Goal: Information Seeking & Learning: Learn about a topic

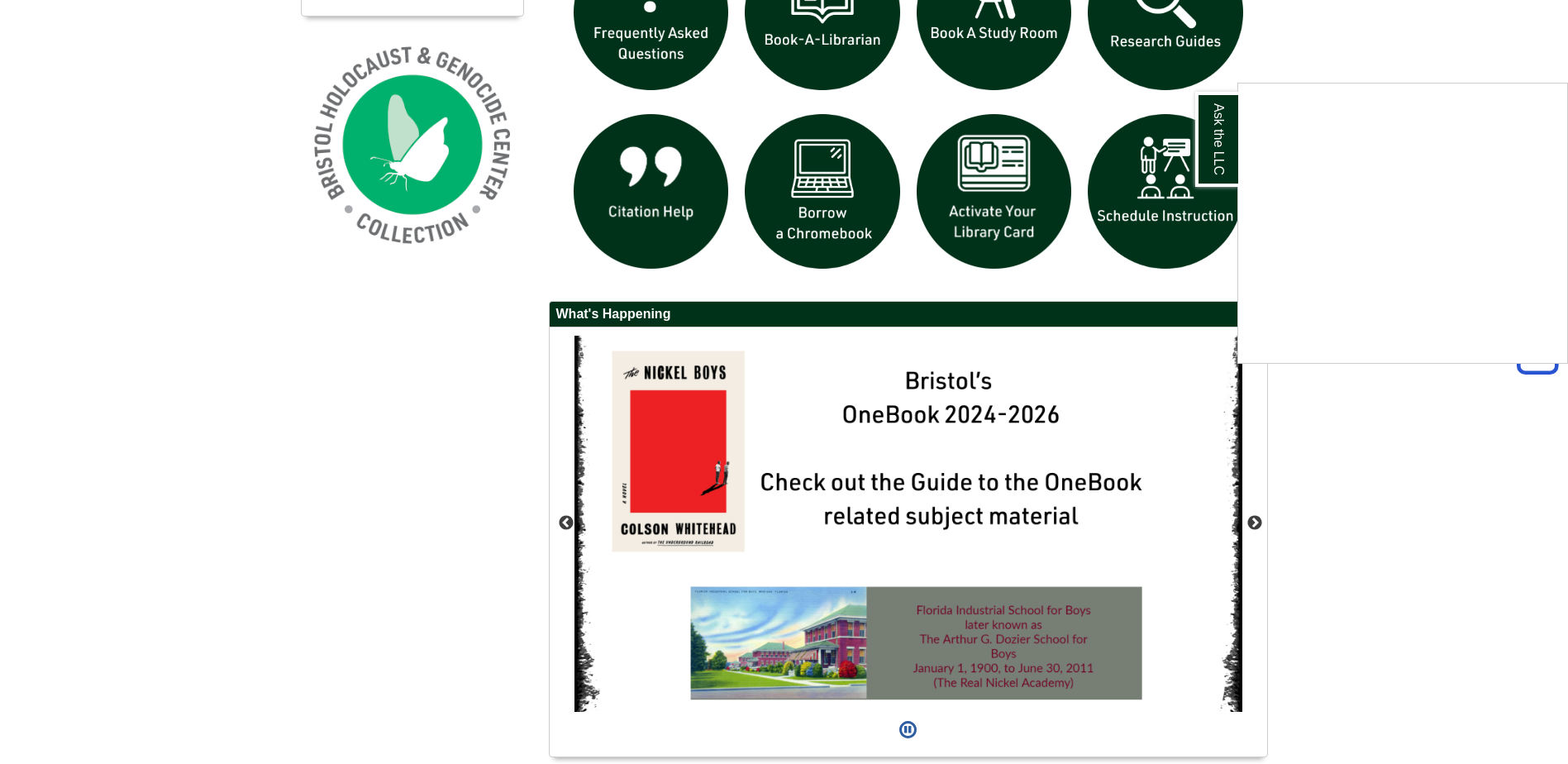
scroll to position [1348, 0]
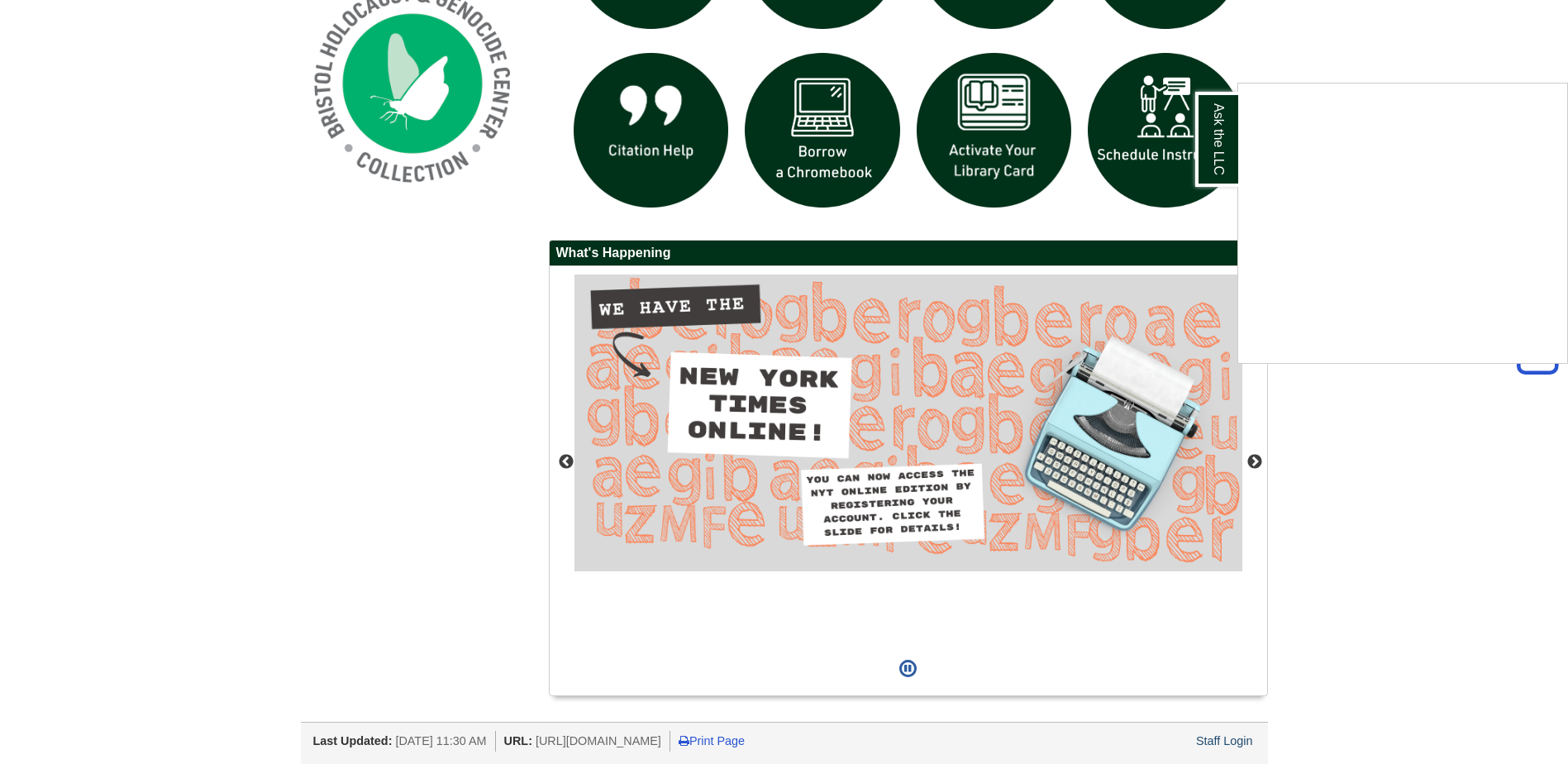
click at [1258, 461] on div "Ask the LLC" at bounding box center [784, 382] width 1568 height 764
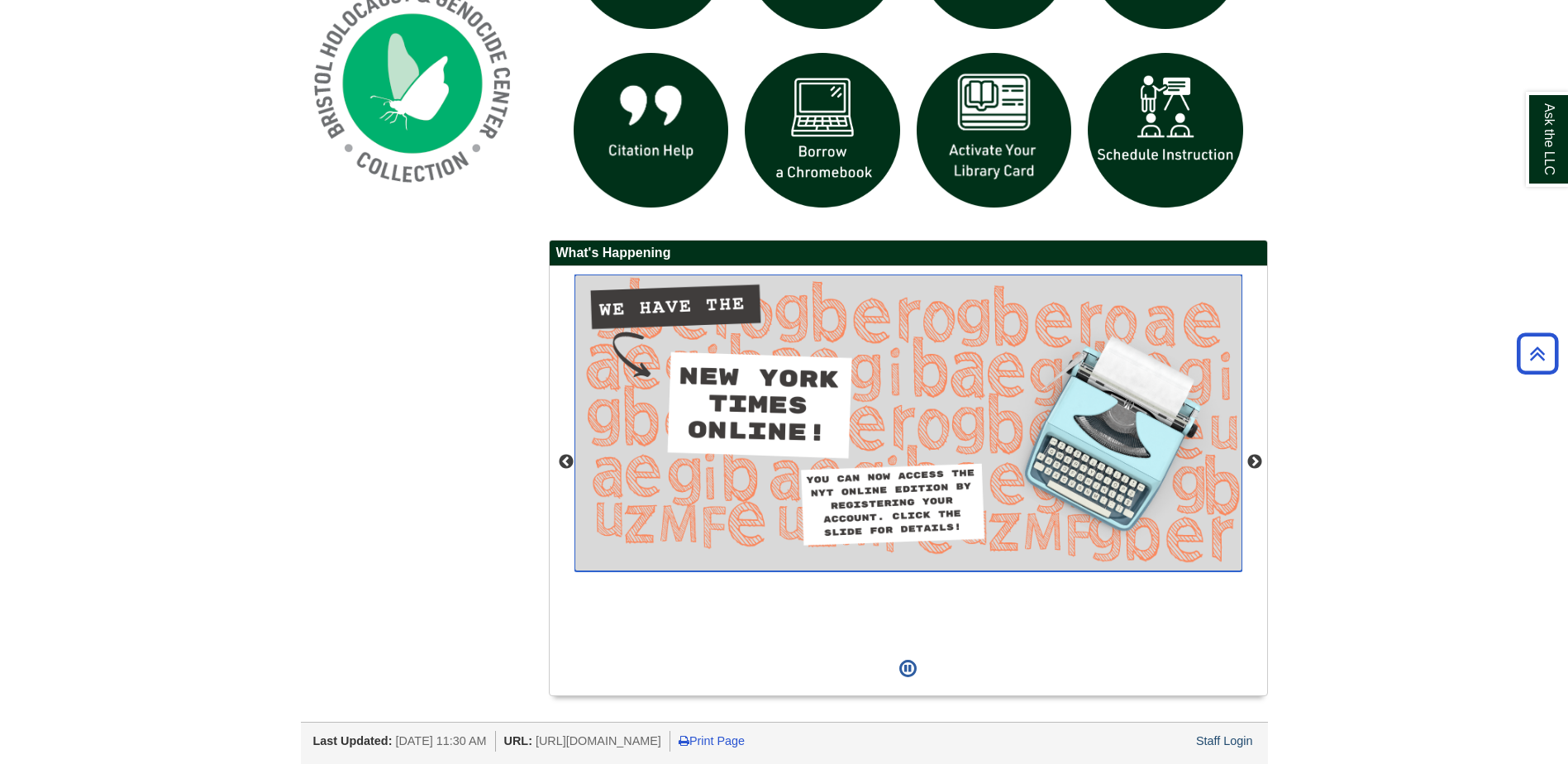
click at [865, 400] on img "slideshow" at bounding box center [909, 423] width 668 height 296
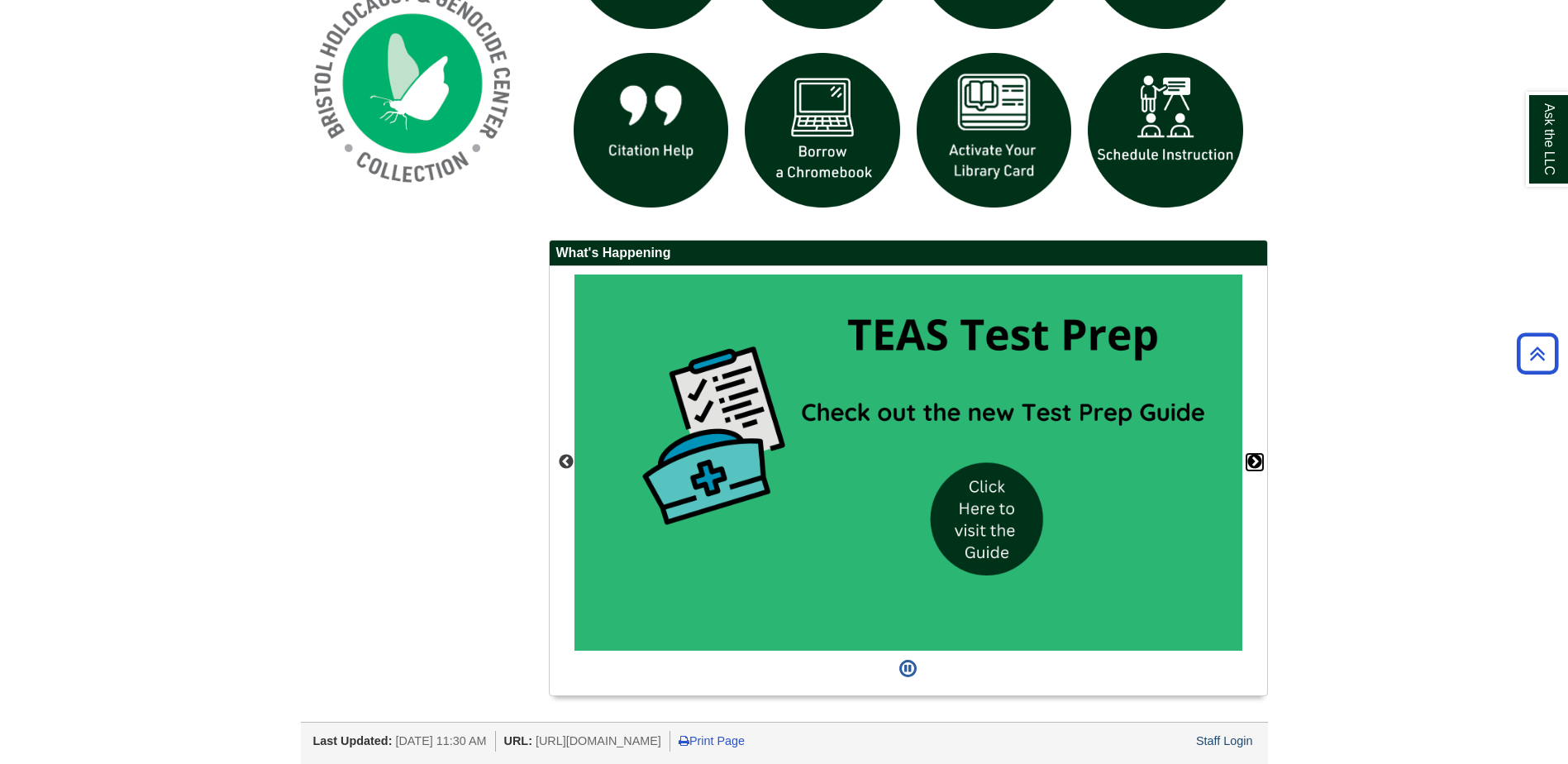
click at [1254, 461] on button "Next" at bounding box center [1255, 461] width 16 height 16
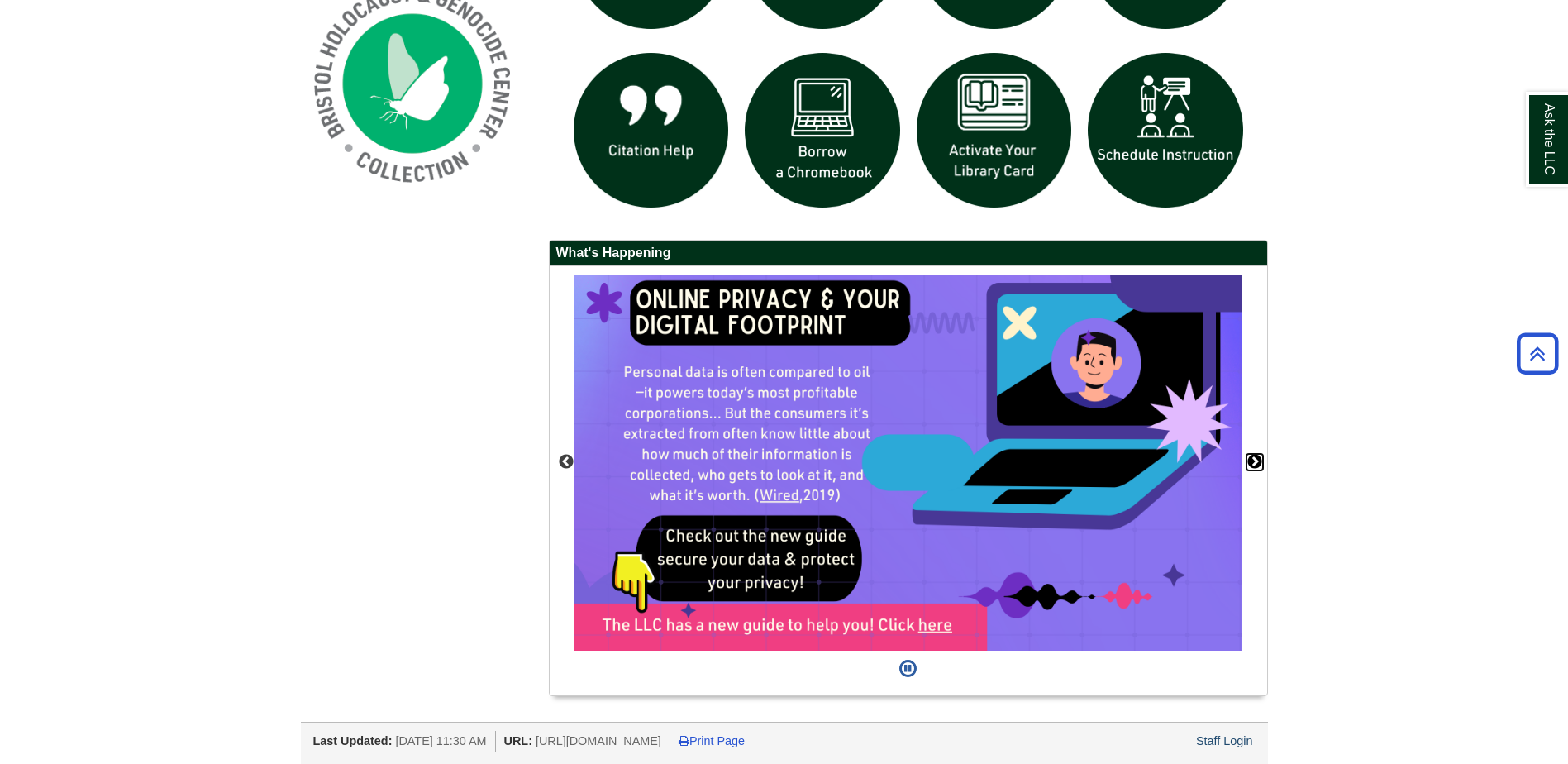
click at [1260, 466] on button "Next" at bounding box center [1255, 461] width 16 height 16
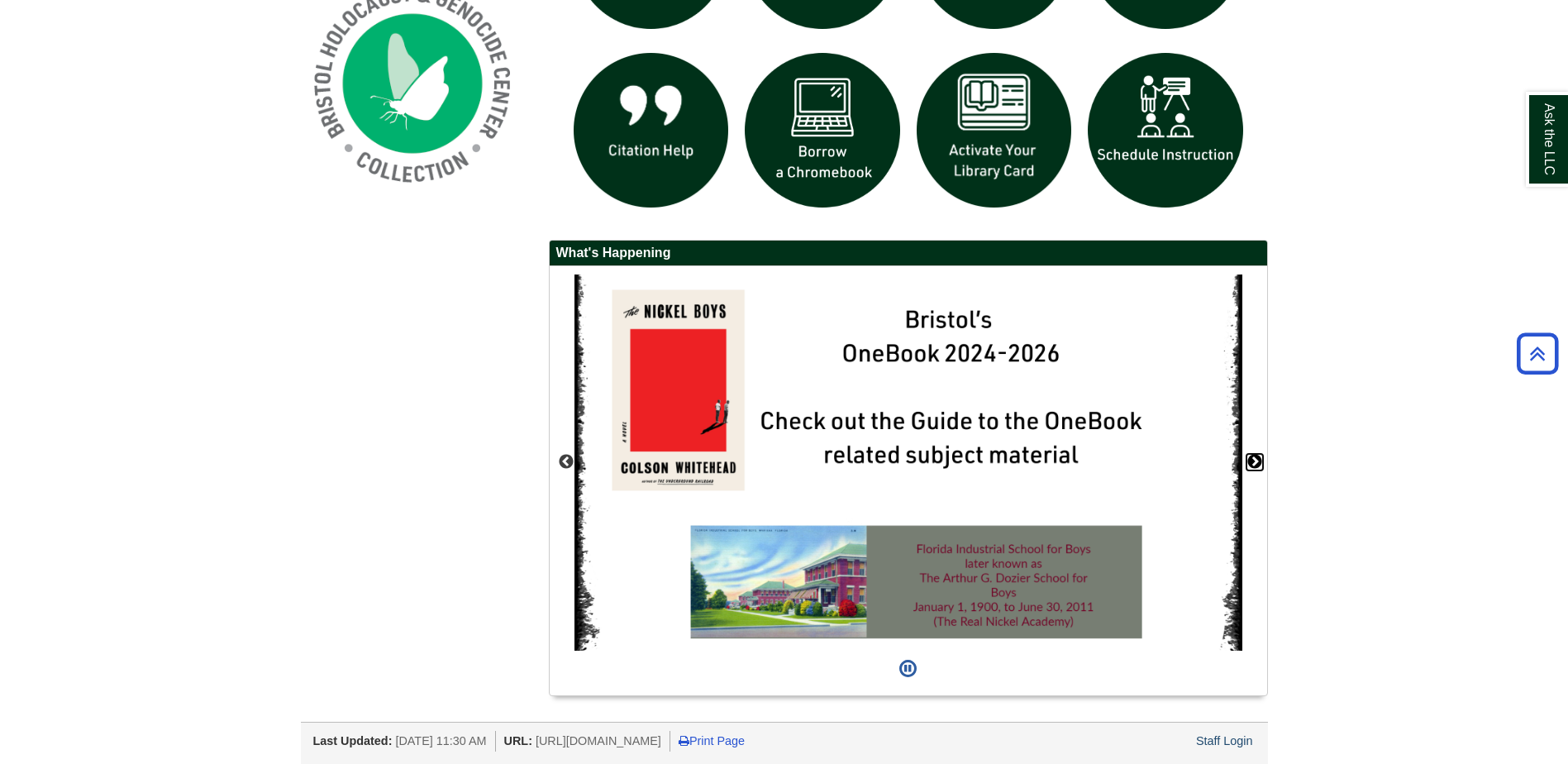
click at [1256, 455] on button "Next" at bounding box center [1255, 461] width 16 height 16
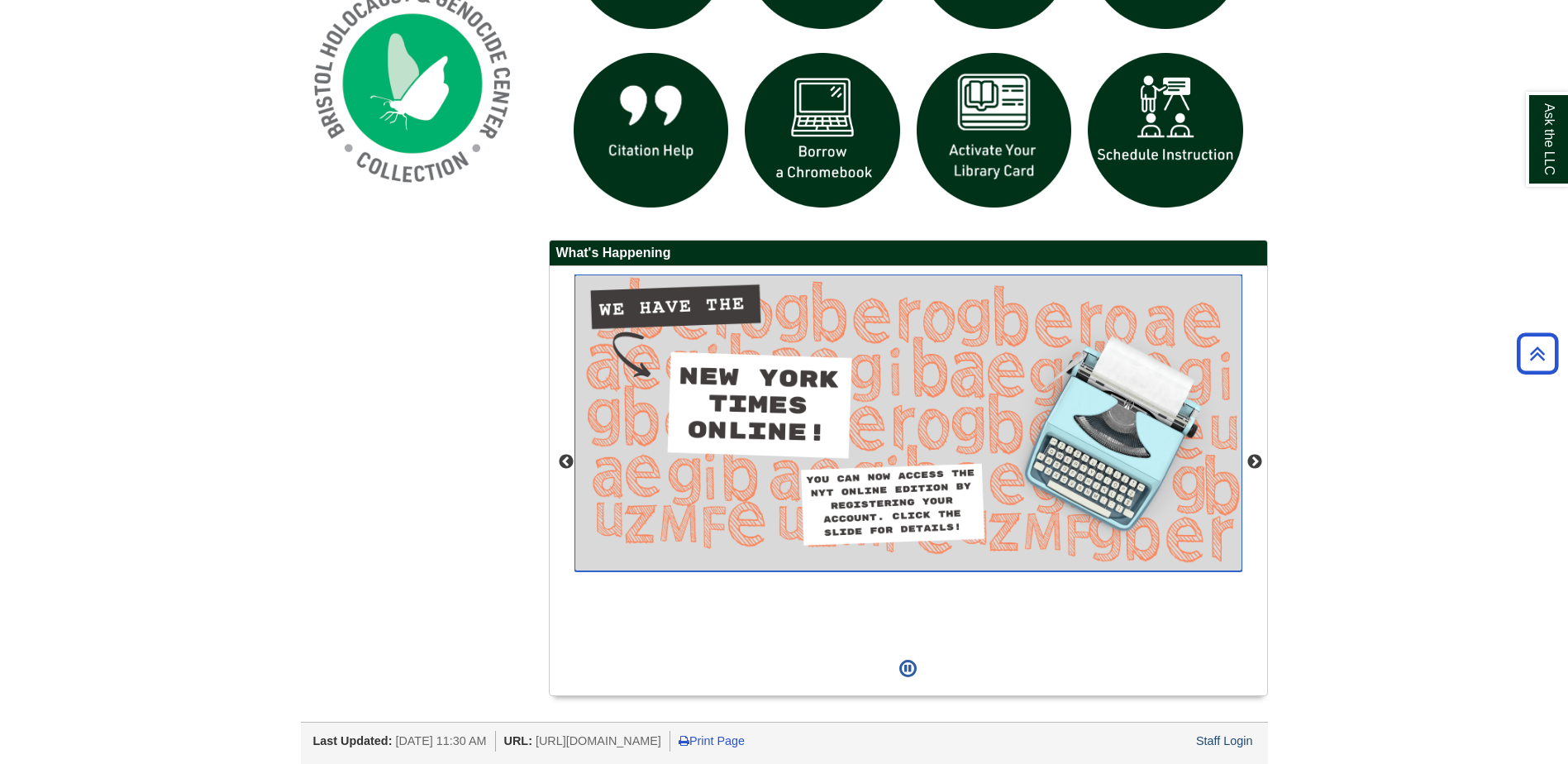
click at [815, 422] on img "slideshow" at bounding box center [909, 423] width 668 height 296
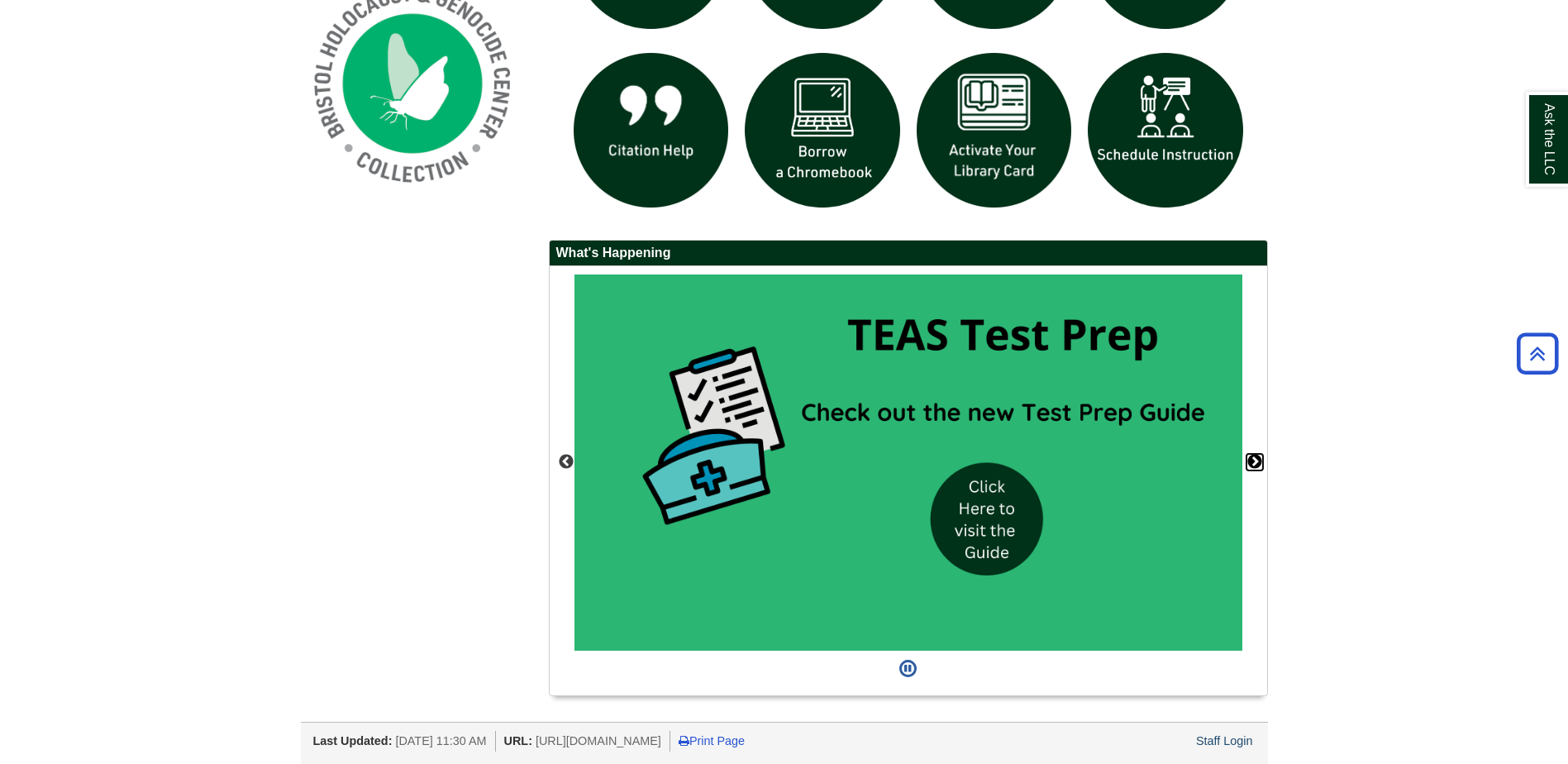
click at [1262, 463] on button "Next" at bounding box center [1255, 461] width 16 height 16
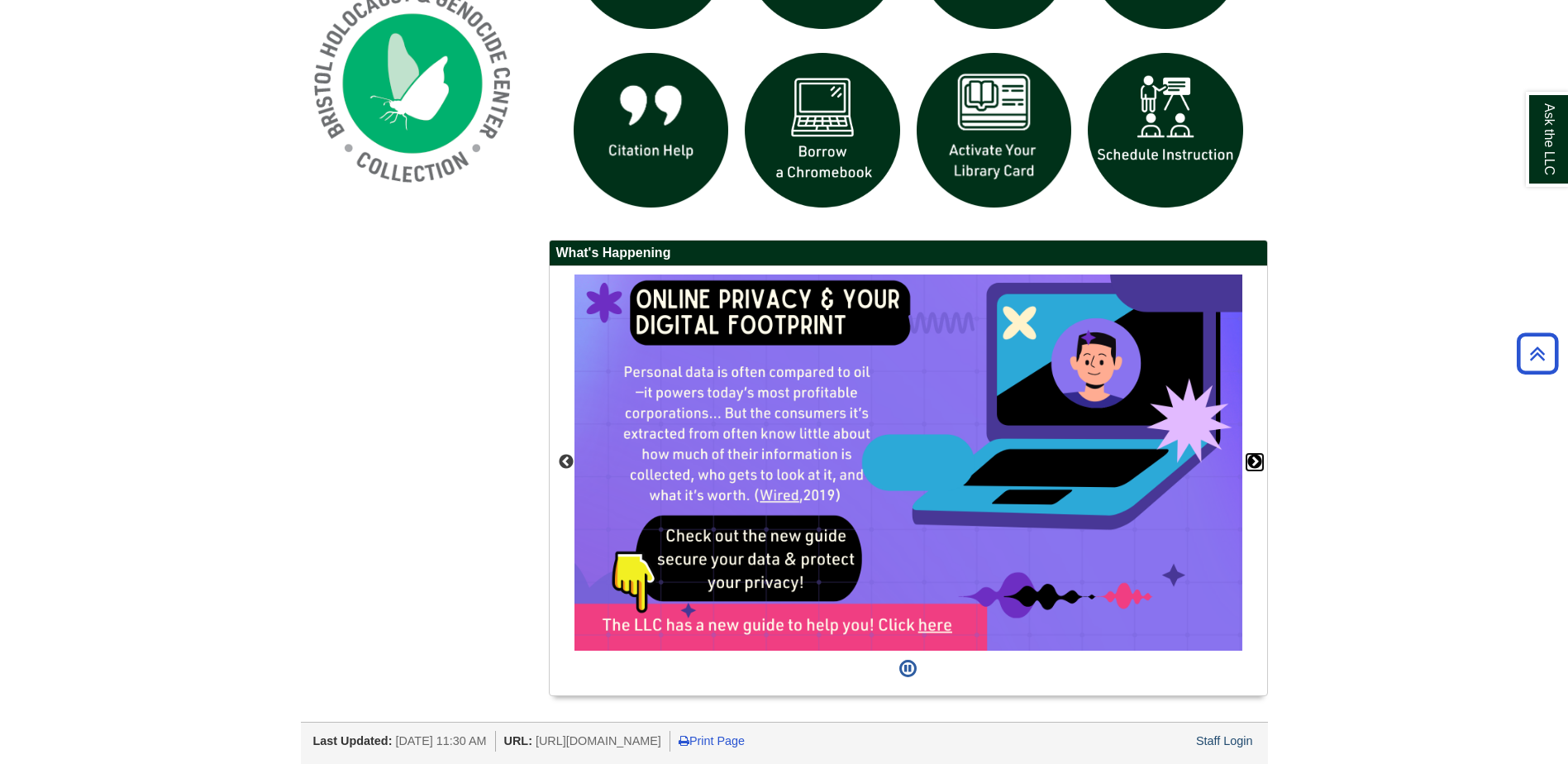
click at [1262, 463] on button "Next" at bounding box center [1255, 461] width 16 height 16
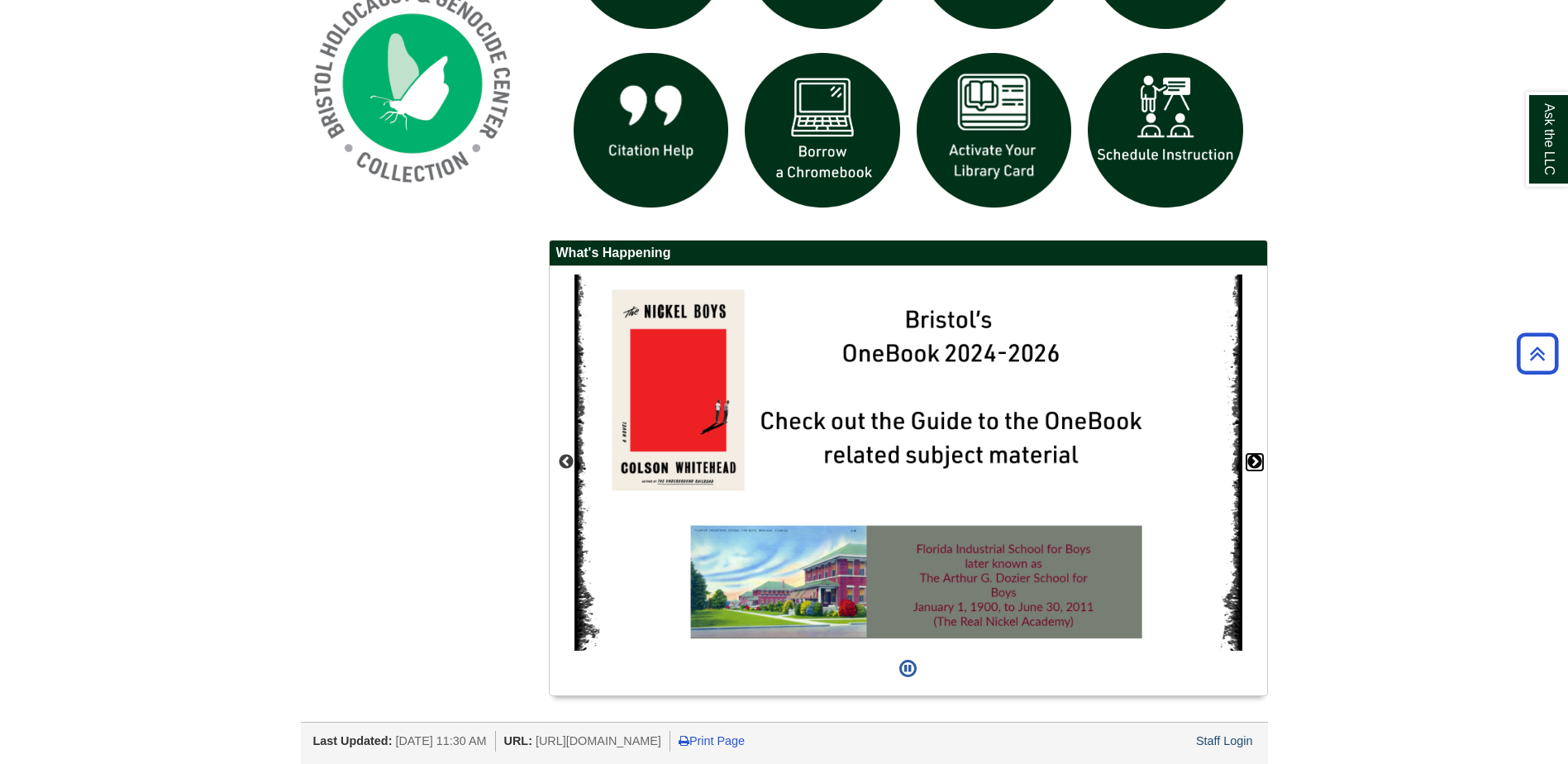
scroll to position [935, 0]
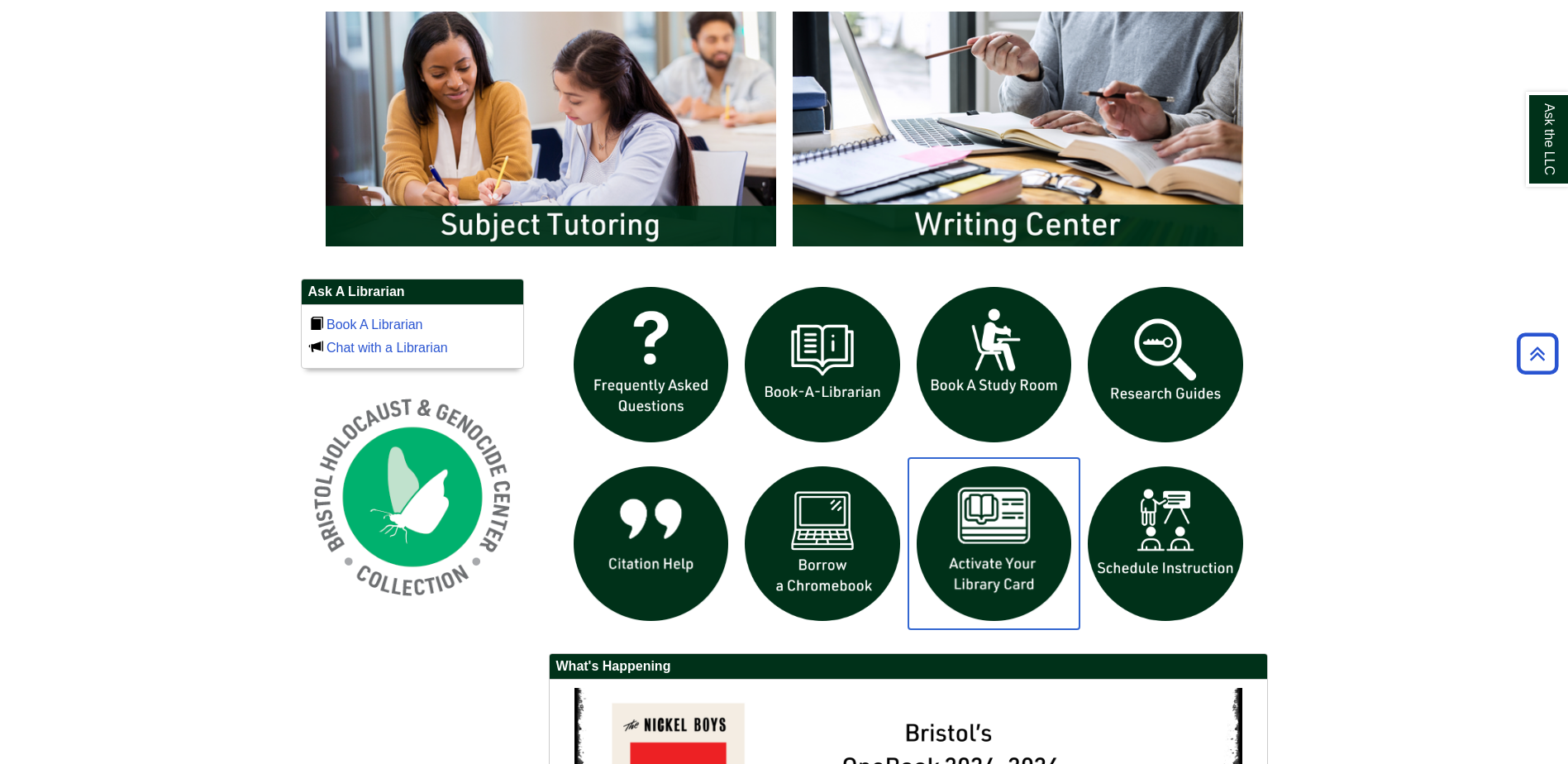
click at [1025, 539] on img "slideshow" at bounding box center [994, 543] width 172 height 171
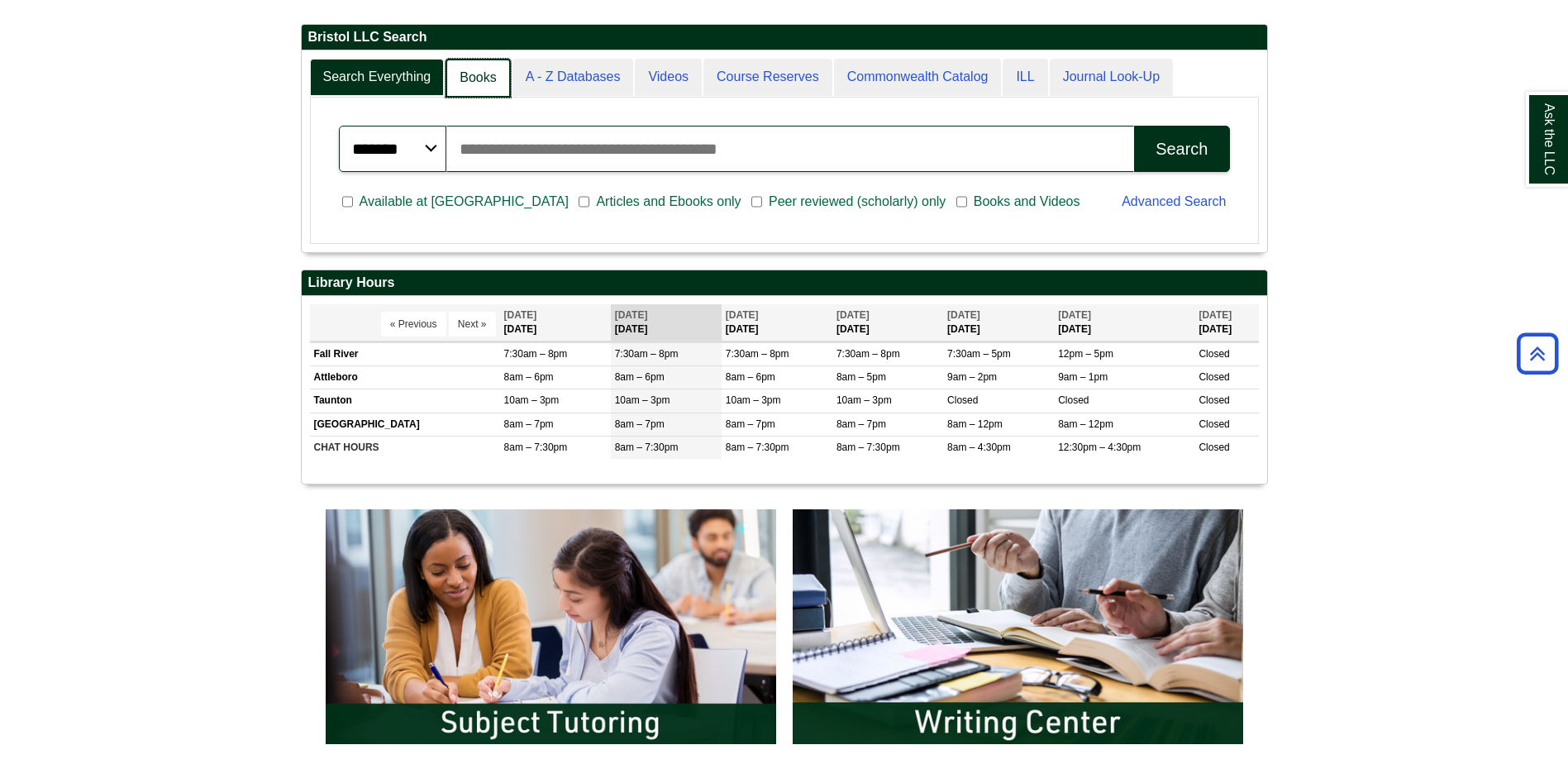
scroll to position [8, 8]
click at [487, 77] on link "Books" at bounding box center [478, 77] width 65 height 39
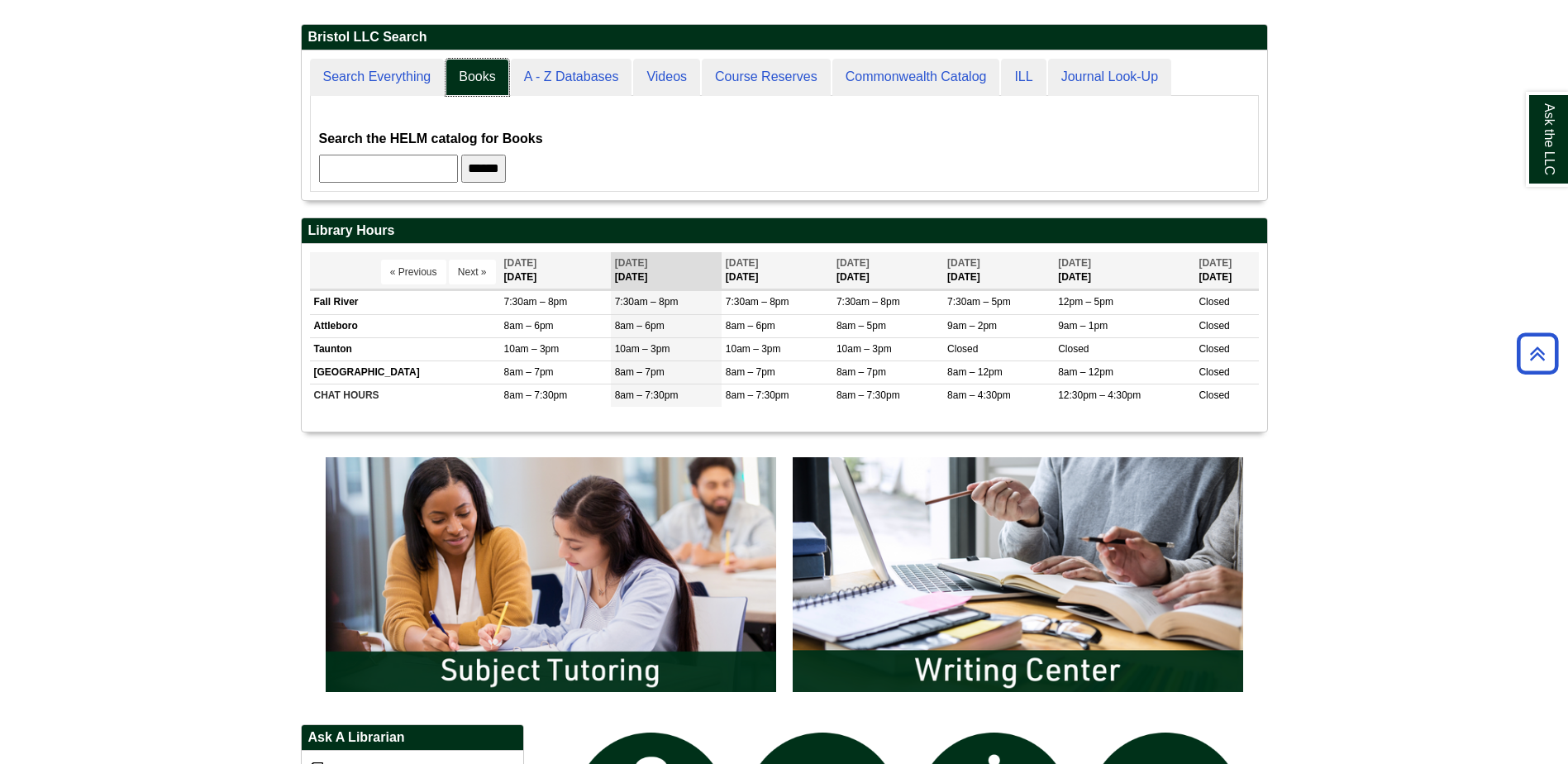
scroll to position [150, 965]
click at [448, 168] on input "text" at bounding box center [388, 168] width 139 height 28
type input "*********"
click at [462, 154] on input "******" at bounding box center [484, 168] width 45 height 28
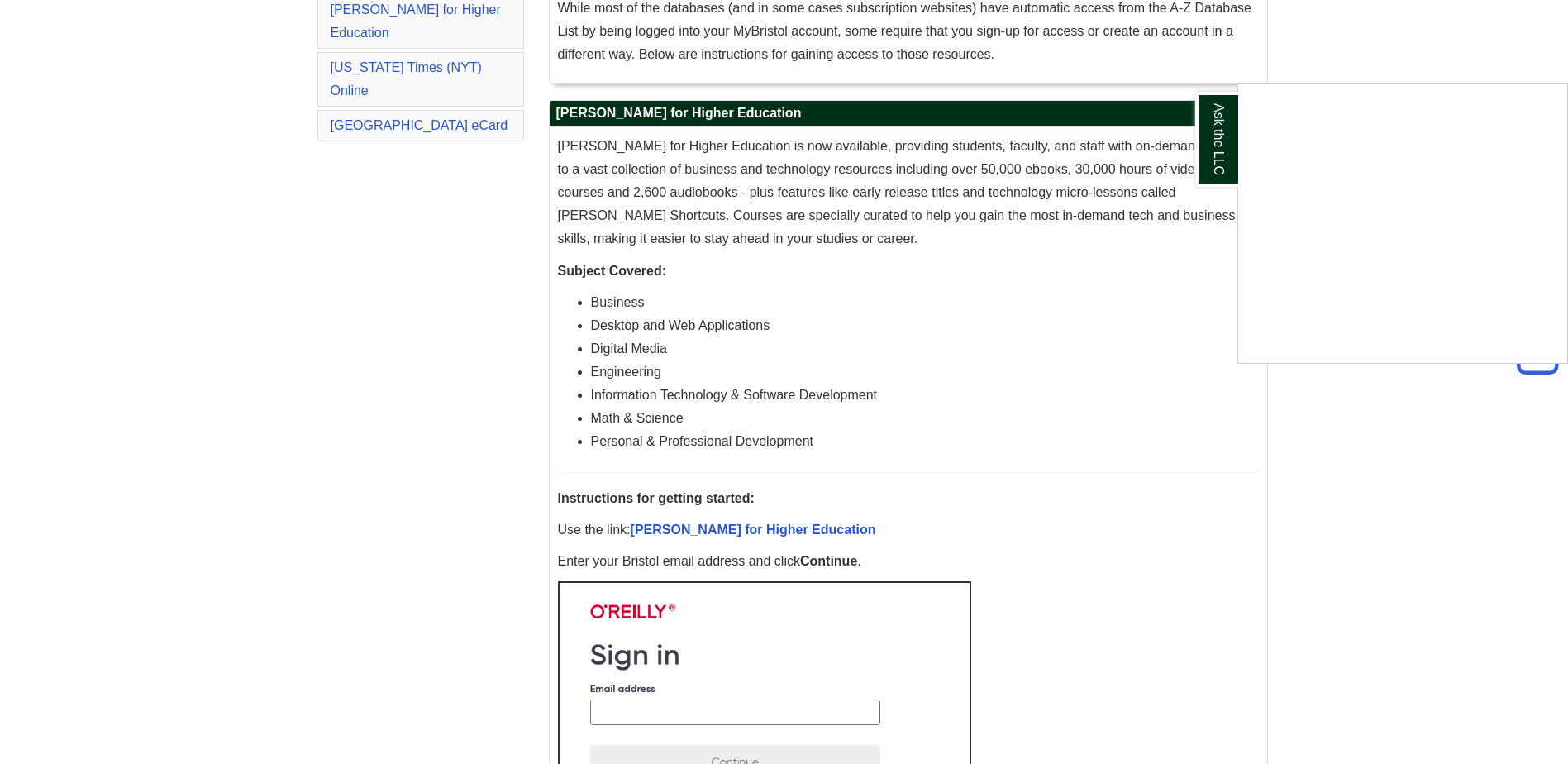
scroll to position [661, 0]
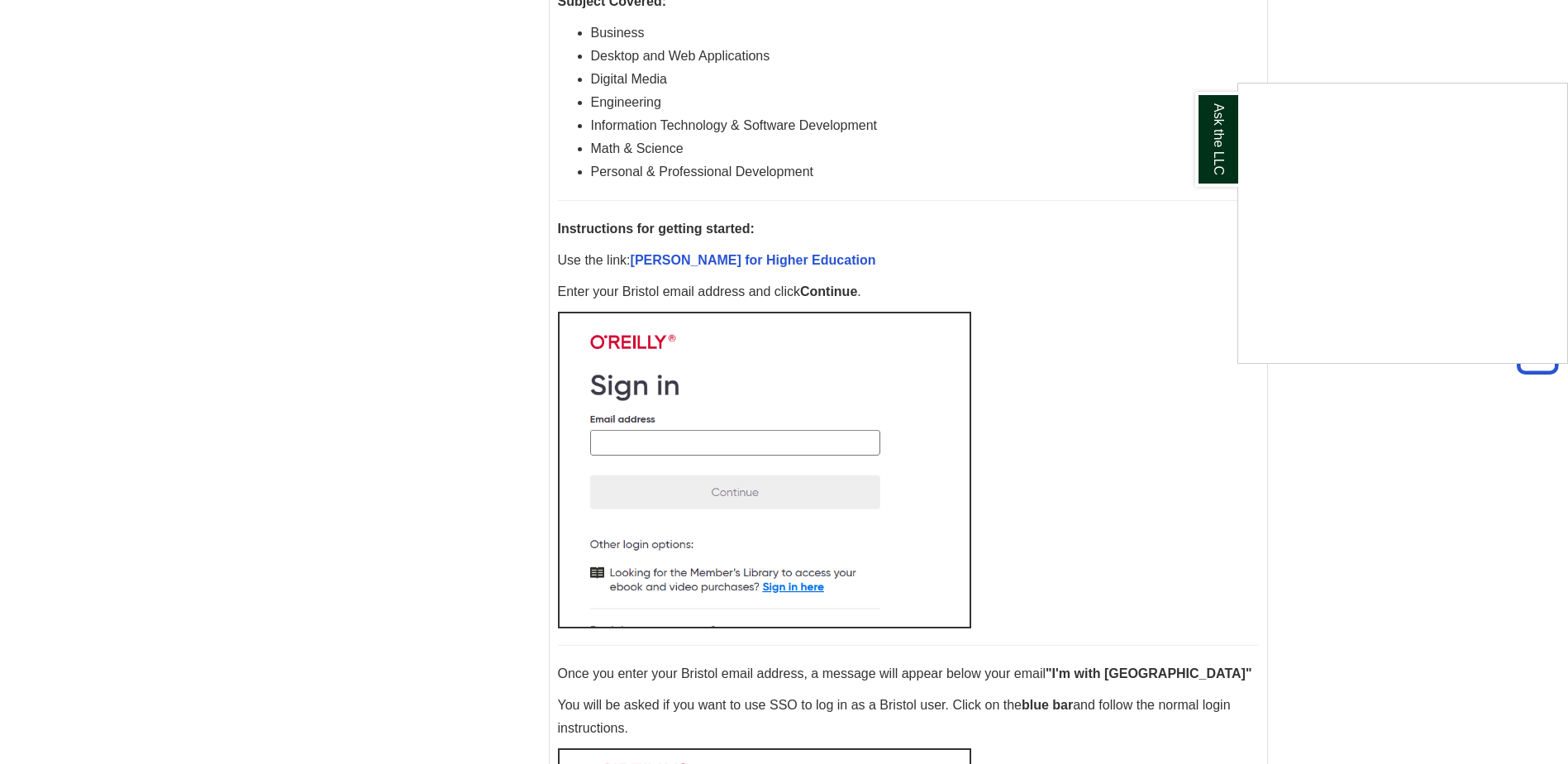
click at [686, 431] on div "Ask the LLC" at bounding box center [784, 382] width 1568 height 764
click at [682, 435] on img at bounding box center [764, 470] width 413 height 317
click at [668, 448] on img at bounding box center [764, 470] width 413 height 317
click at [646, 447] on img at bounding box center [764, 470] width 413 height 317
click at [646, 446] on img at bounding box center [764, 470] width 413 height 317
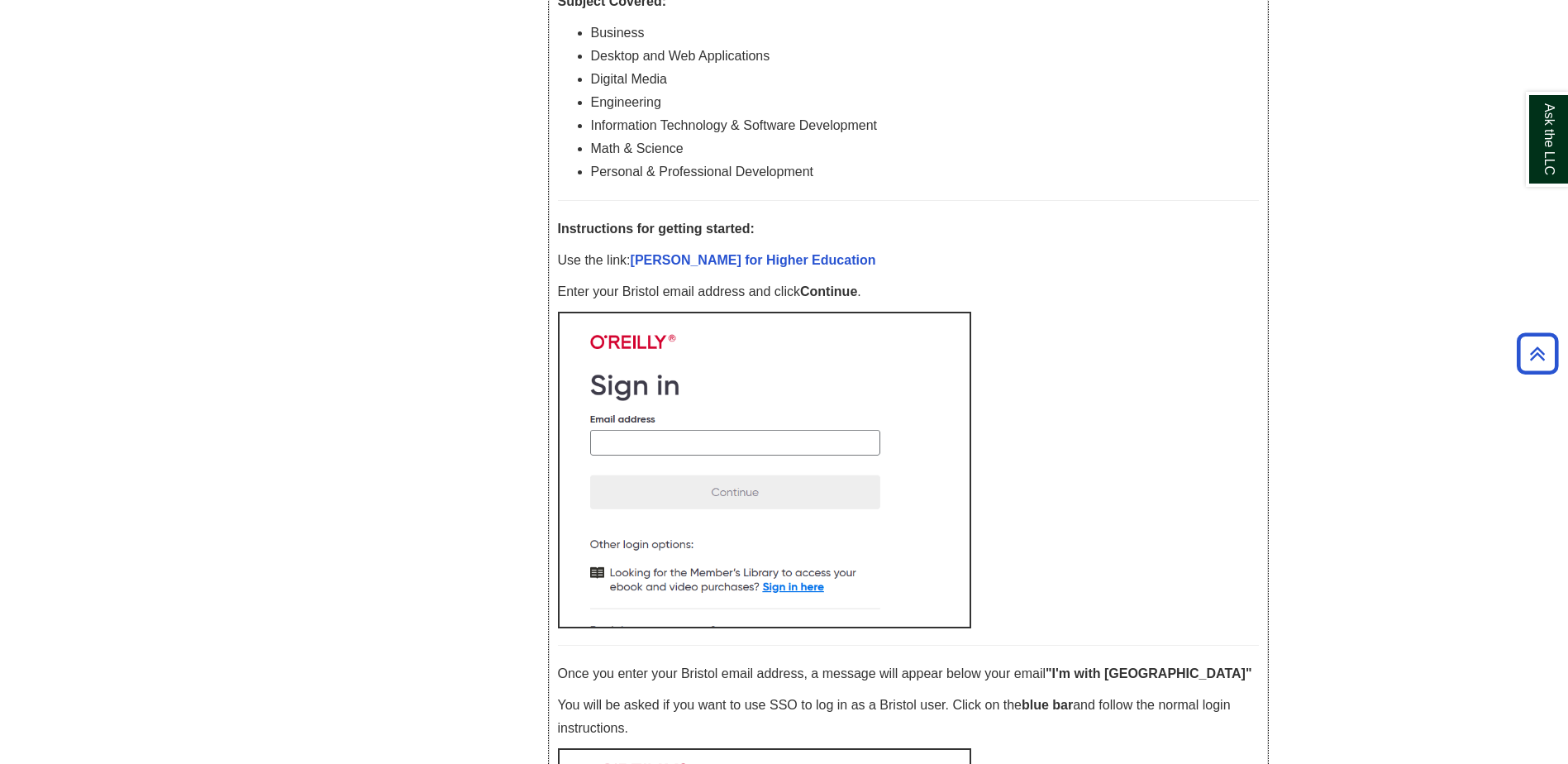
drag, startPoint x: 637, startPoint y: 446, endPoint x: 672, endPoint y: 423, distance: 41.9
click at [638, 446] on img at bounding box center [764, 470] width 413 height 317
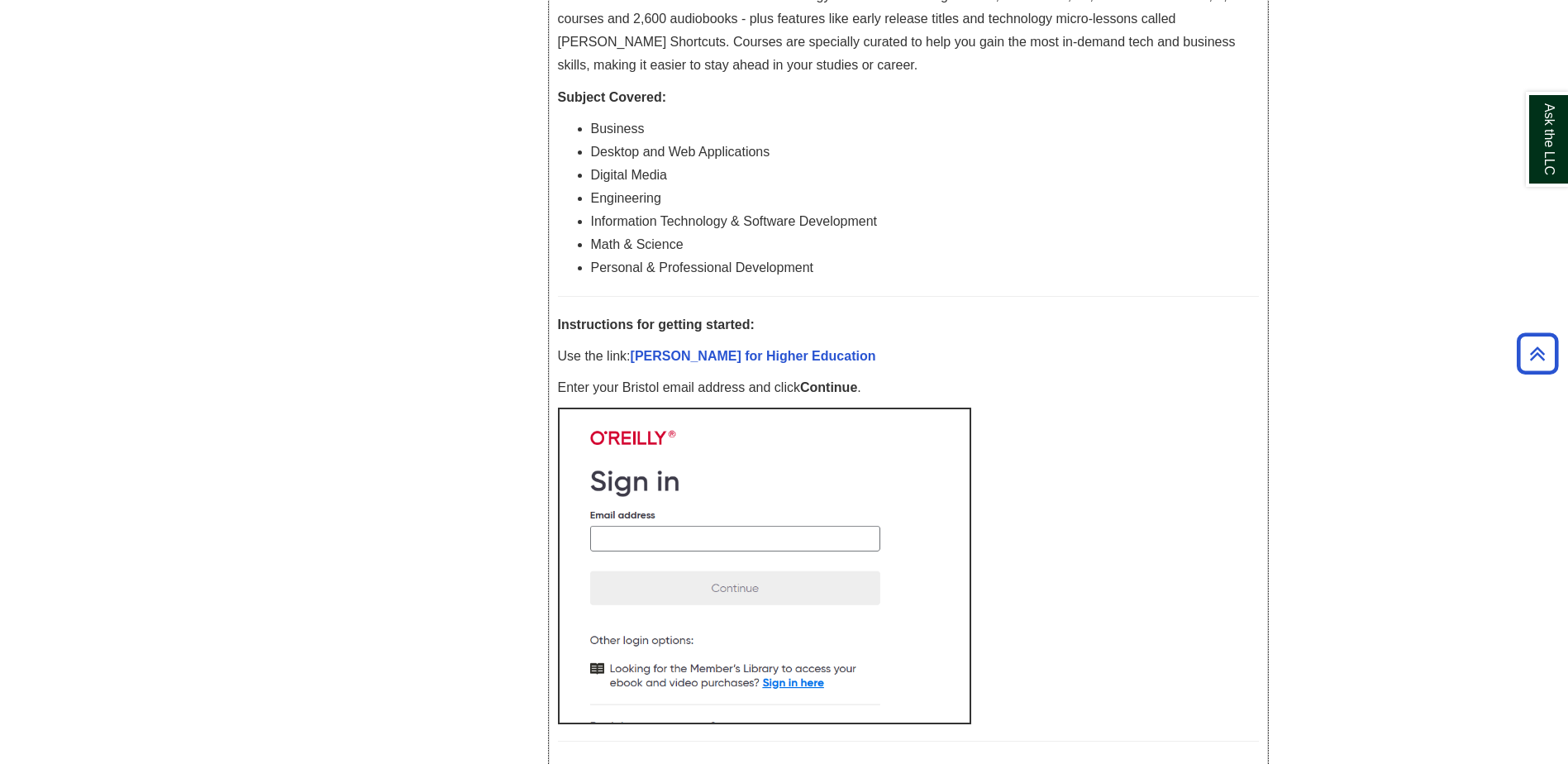
scroll to position [413, 0]
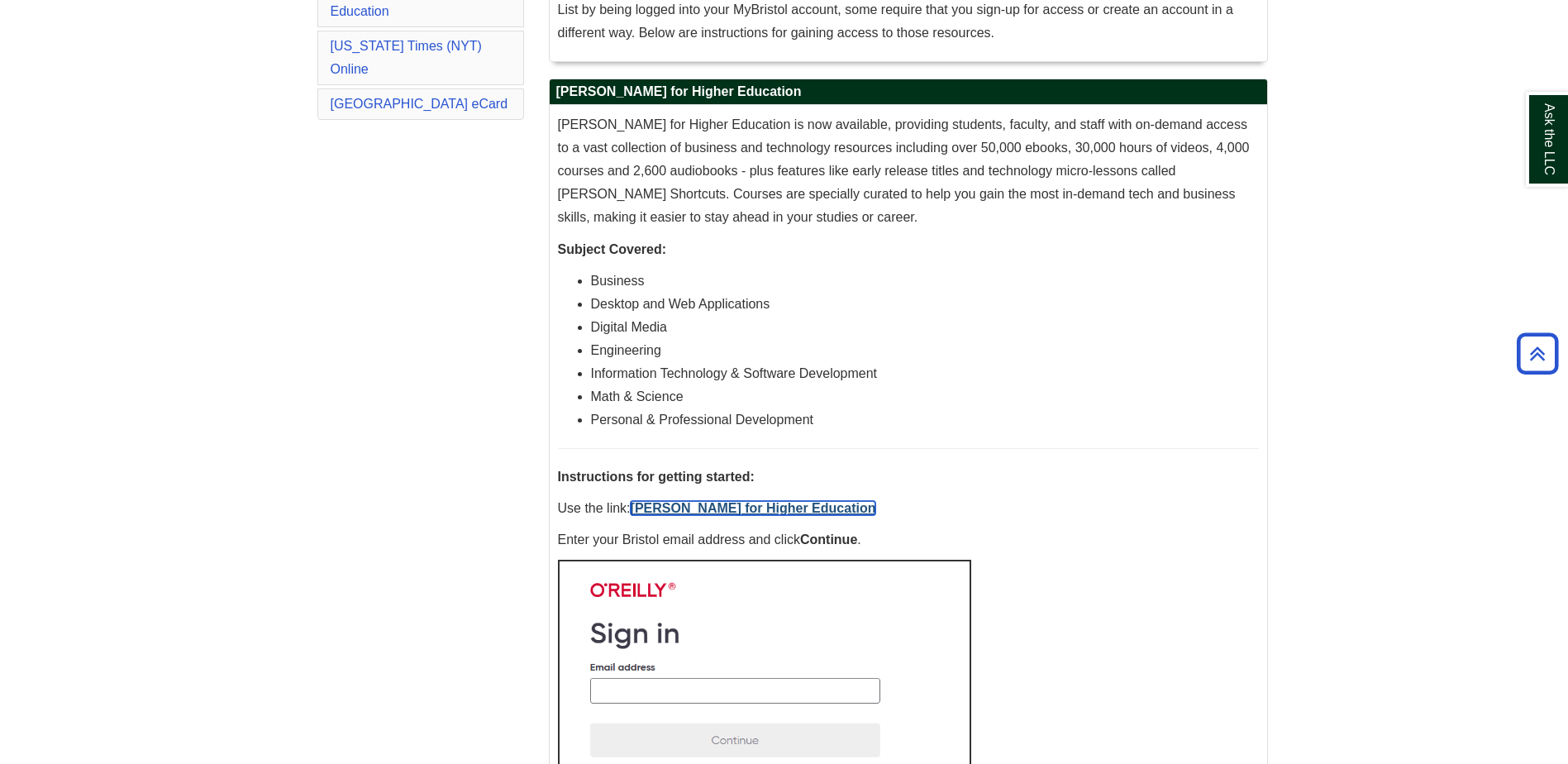
click at [709, 504] on link "O'Reilly for Higher Education" at bounding box center [753, 508] width 245 height 14
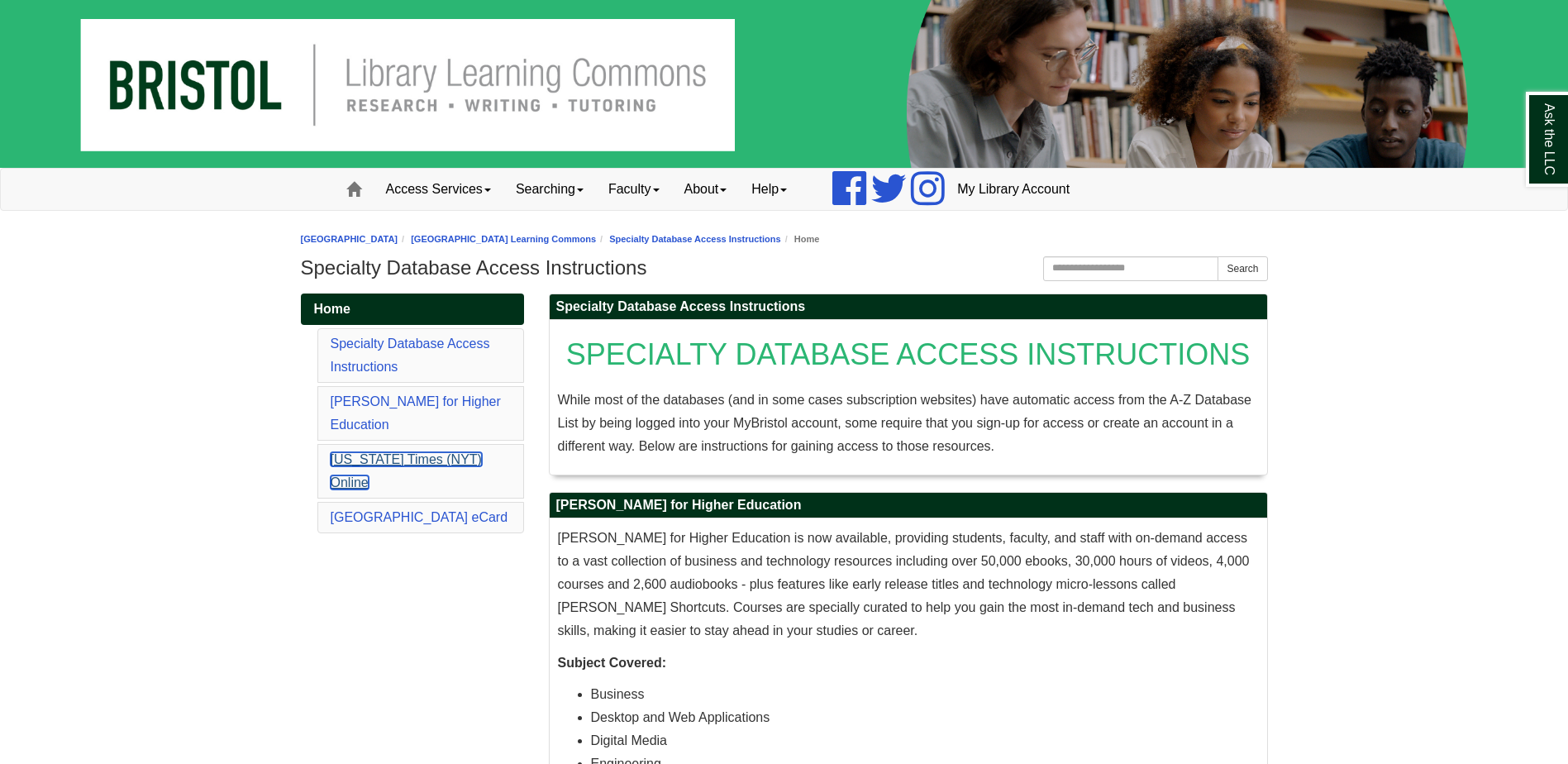
click at [482, 452] on link "New York Times (NYT) Online" at bounding box center [406, 470] width 151 height 37
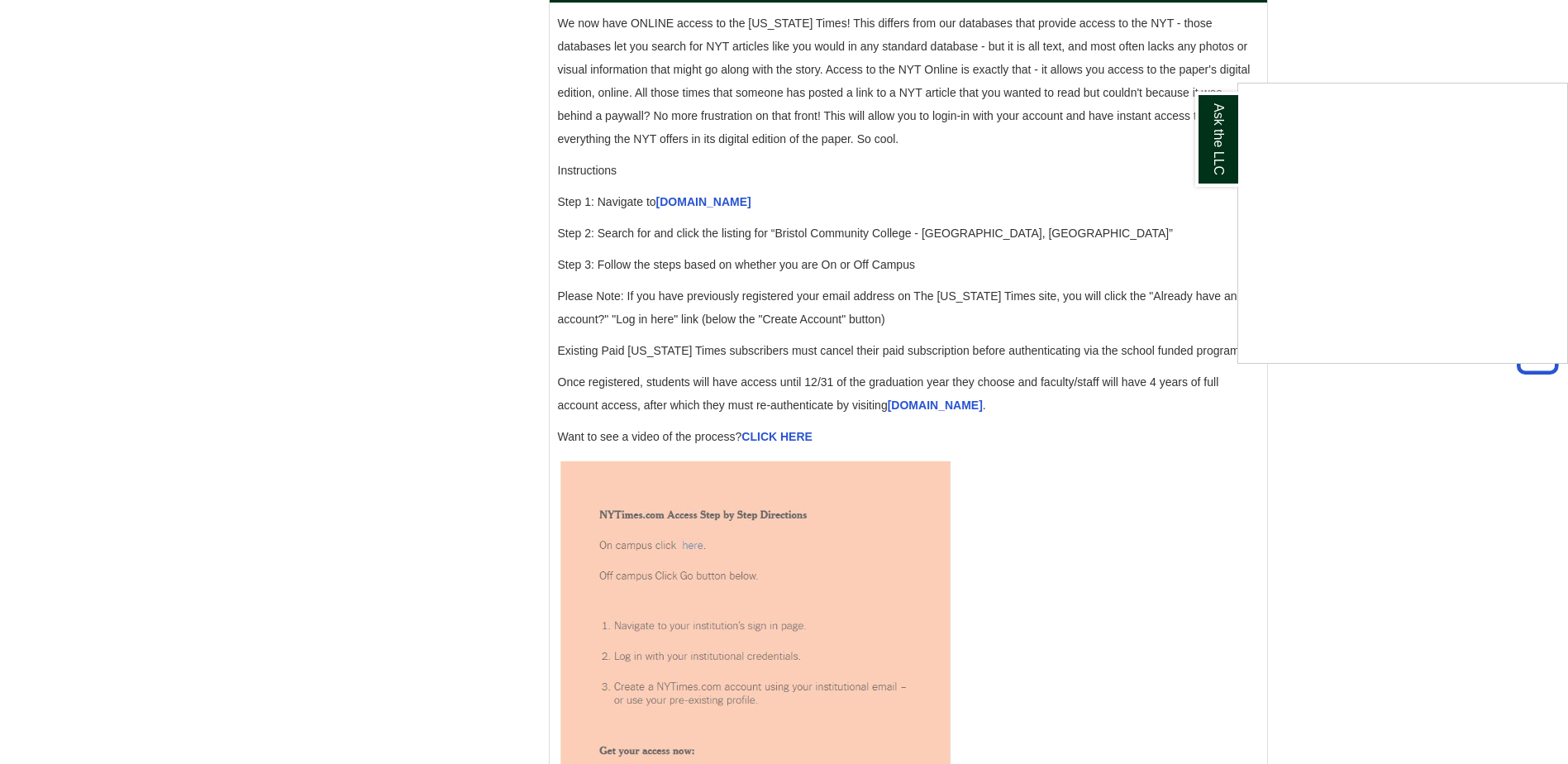
click at [681, 224] on div "Ask the LLC" at bounding box center [784, 382] width 1568 height 764
click at [689, 208] on link "accessnyt.com" at bounding box center [704, 201] width 95 height 13
